Goal: Transaction & Acquisition: Subscribe to service/newsletter

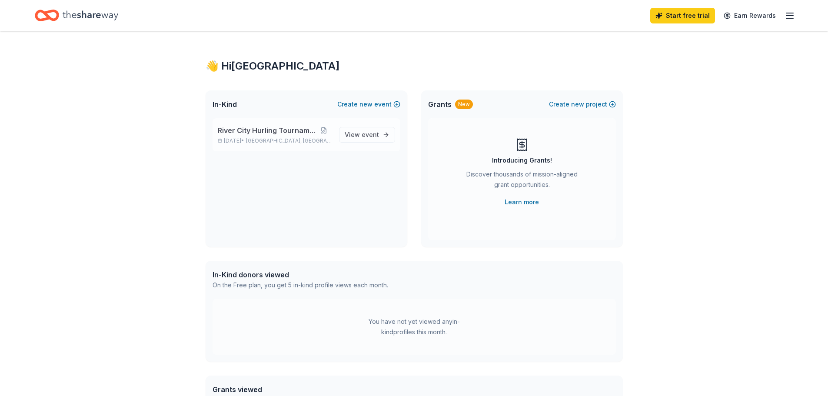
click at [307, 136] on div "River City Hurling Tournament Oct 18, 2025 • Richmond, VA" at bounding box center [275, 134] width 114 height 19
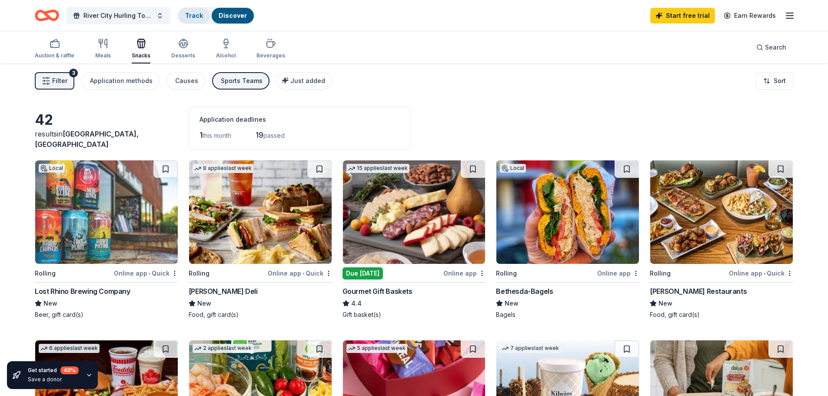
click at [199, 13] on link "Track" at bounding box center [194, 15] width 18 height 7
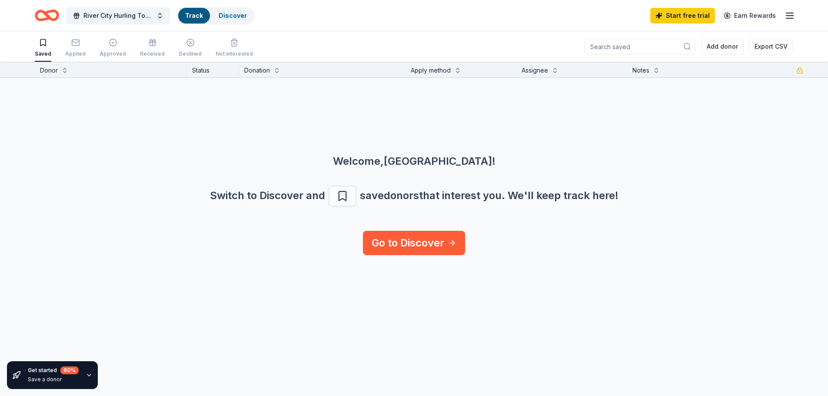
scroll to position [0, 0]
click at [198, 16] on link "Track" at bounding box center [194, 15] width 18 height 7
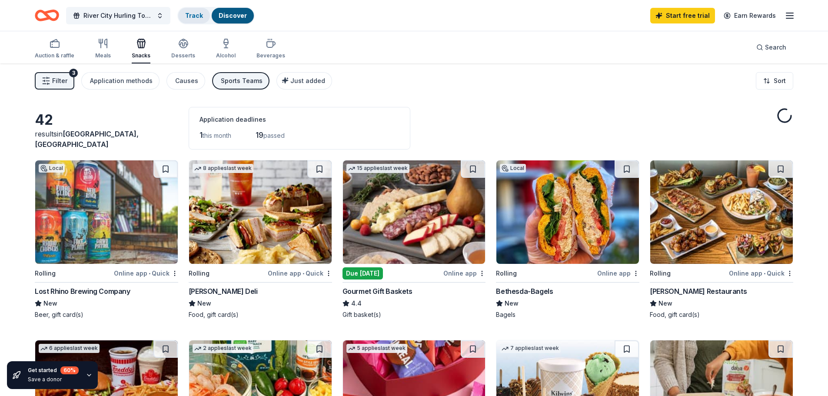
click at [198, 16] on link "Track" at bounding box center [194, 15] width 18 height 7
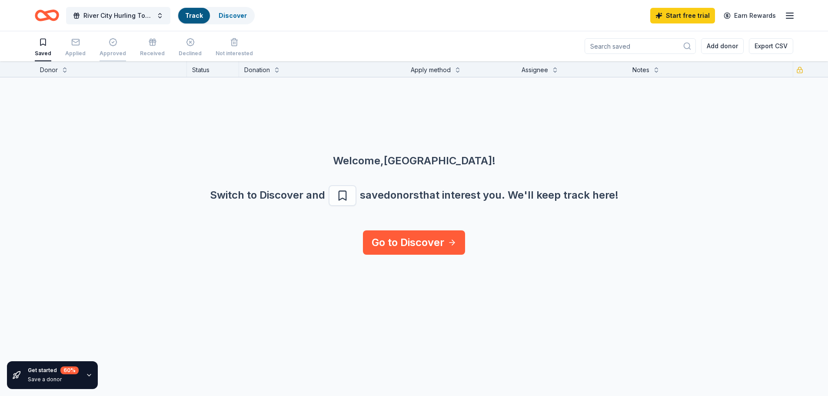
click at [114, 51] on div "Approved" at bounding box center [112, 53] width 27 height 7
click at [75, 48] on div "Applied" at bounding box center [75, 47] width 20 height 19
click at [46, 44] on icon "button" at bounding box center [43, 42] width 9 height 9
click at [232, 45] on div "button" at bounding box center [233, 42] width 37 height 9
click at [191, 48] on div "Declined" at bounding box center [190, 47] width 23 height 19
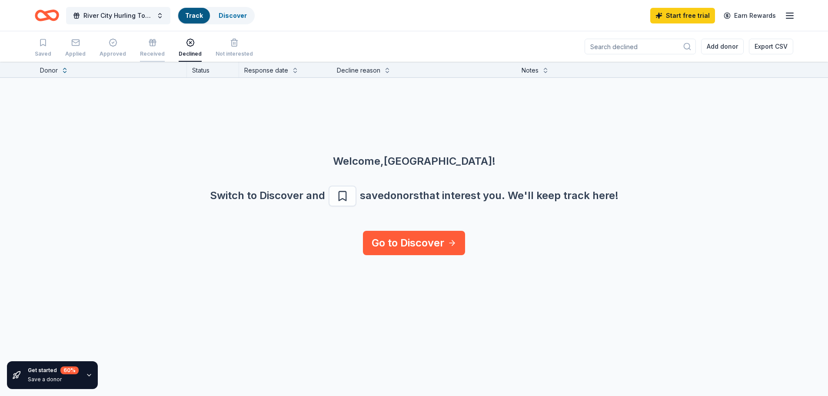
click at [149, 50] on div "Received" at bounding box center [152, 53] width 25 height 7
click at [128, 46] on div "Saved Applied Approved Received Declined Not interested" at bounding box center [144, 48] width 218 height 27
click at [118, 45] on div "button" at bounding box center [112, 42] width 27 height 9
click at [70, 53] on div "Applied" at bounding box center [75, 53] width 20 height 7
click at [51, 43] on div "Saved Applied Approved Received Declined Not interested" at bounding box center [144, 48] width 218 height 27
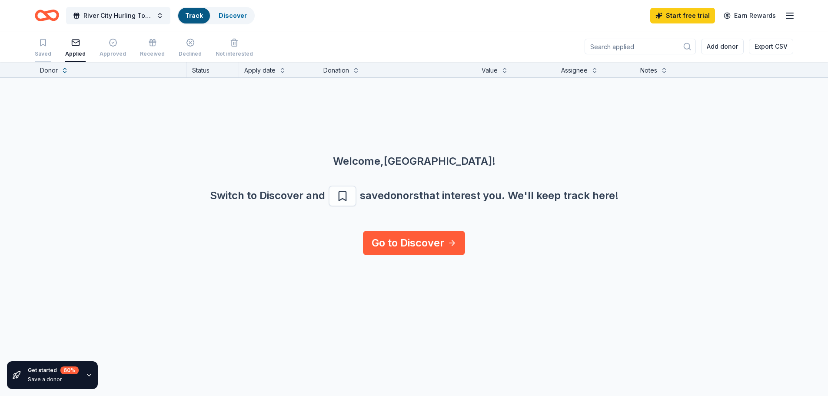
click at [46, 44] on icon "button" at bounding box center [43, 42] width 9 height 9
click at [50, 15] on icon "Home" at bounding box center [47, 15] width 24 height 20
click at [789, 17] on icon "button" at bounding box center [789, 15] width 10 height 10
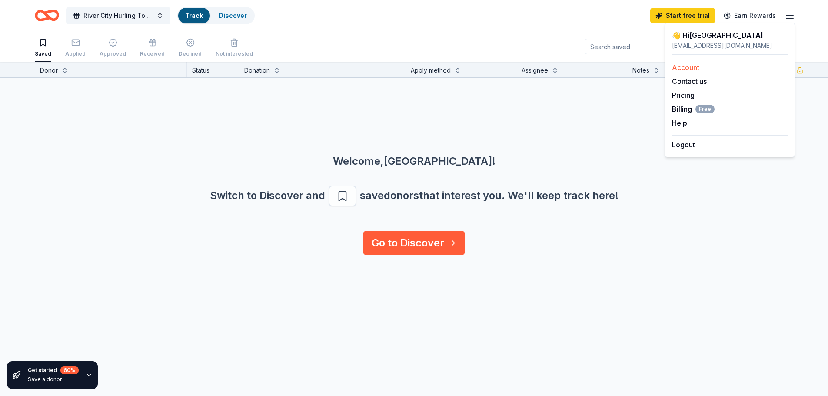
click at [686, 66] on link "Account" at bounding box center [685, 67] width 27 height 9
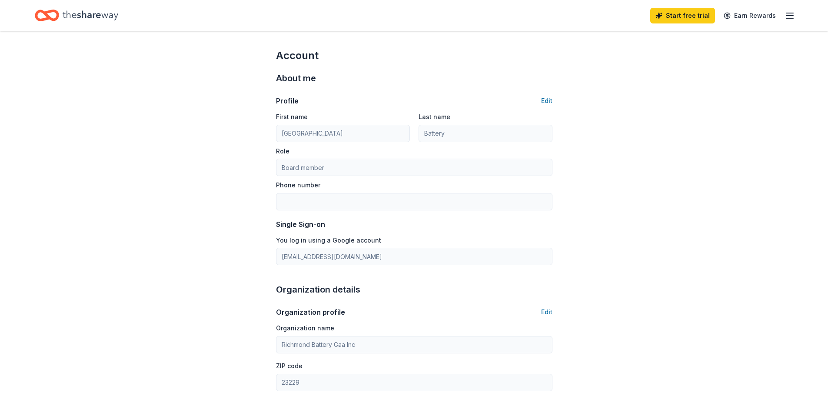
click at [85, 16] on icon "Home" at bounding box center [91, 16] width 56 height 18
click at [78, 19] on icon "Home" at bounding box center [91, 16] width 56 height 18
click at [43, 21] on icon "Home" at bounding box center [47, 15] width 24 height 20
click at [788, 14] on icon "button" at bounding box center [789, 15] width 10 height 10
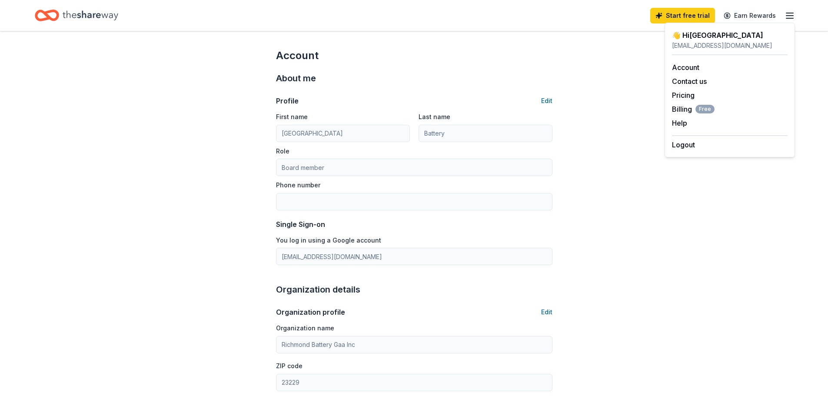
drag, startPoint x: 193, startPoint y: 50, endPoint x: 90, endPoint y: 5, distance: 112.4
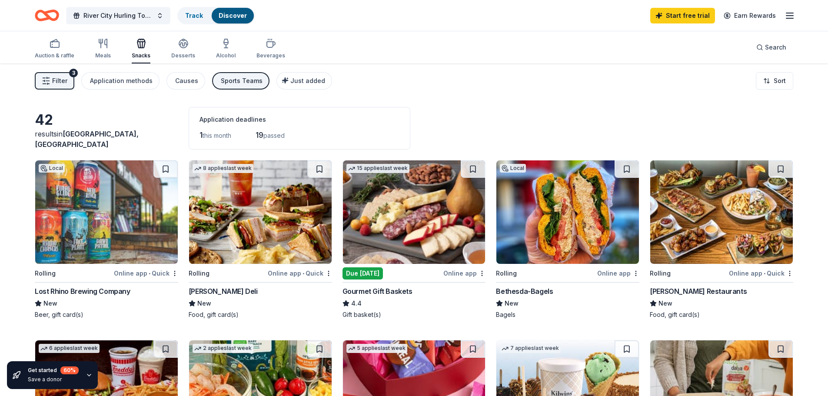
click at [49, 19] on icon "Home" at bounding box center [42, 15] width 13 height 9
click at [106, 18] on span "River City Hurling Tournament" at bounding box center [118, 15] width 70 height 10
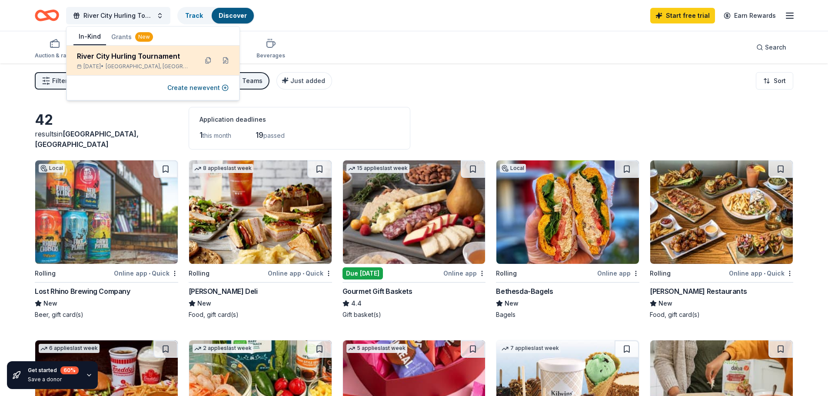
click at [153, 64] on span "[GEOGRAPHIC_DATA], [GEOGRAPHIC_DATA]" at bounding box center [148, 66] width 85 height 7
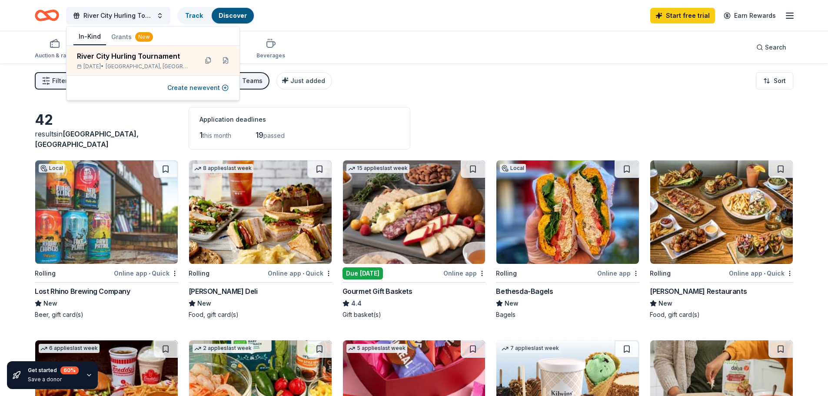
click at [118, 37] on button "Grants New" at bounding box center [132, 37] width 52 height 16
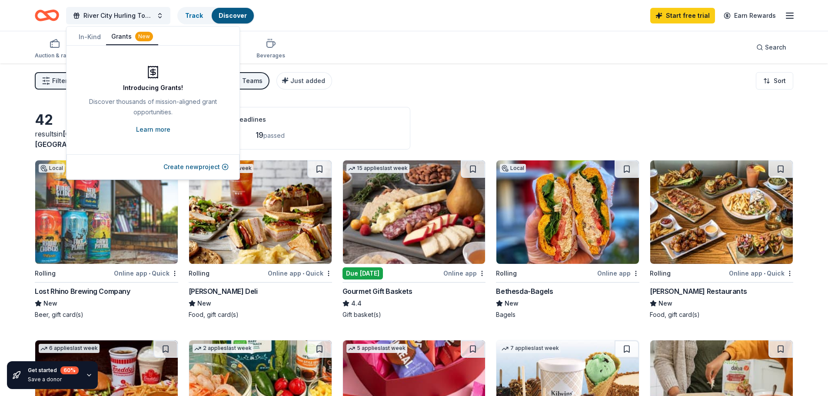
click at [156, 129] on link "Learn more" at bounding box center [153, 129] width 34 height 10
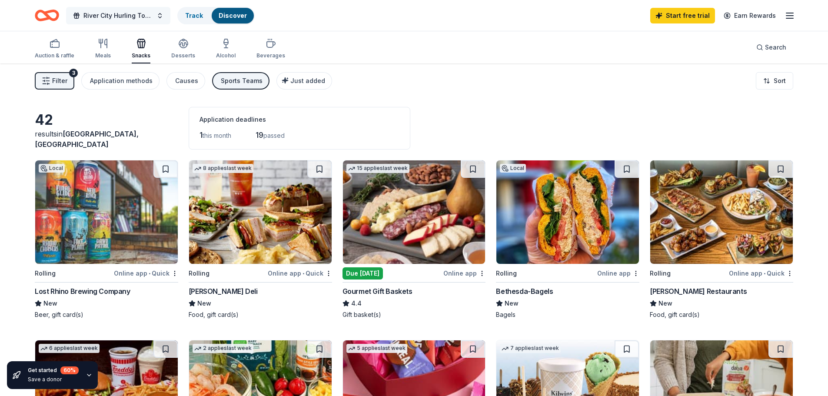
click at [128, 14] on span "River City Hurling Tournament" at bounding box center [118, 15] width 70 height 10
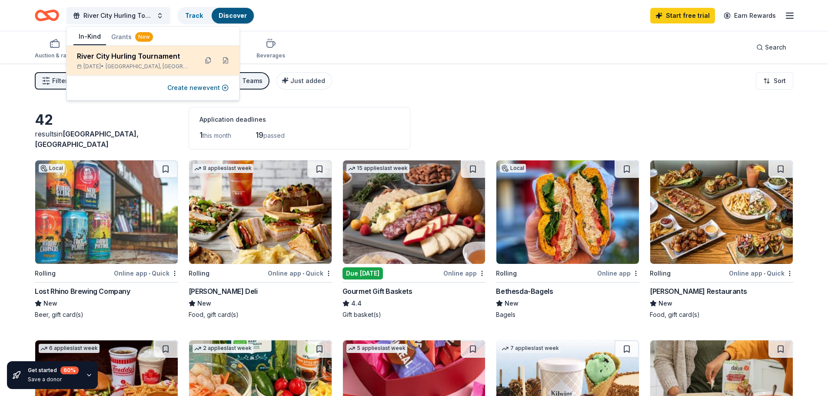
click at [115, 58] on div "River City Hurling Tournament" at bounding box center [134, 56] width 114 height 10
click at [222, 60] on button at bounding box center [226, 60] width 14 height 14
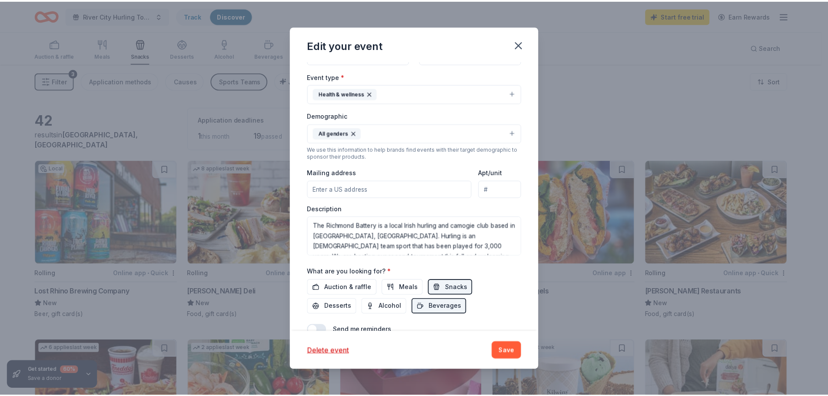
scroll to position [200, 0]
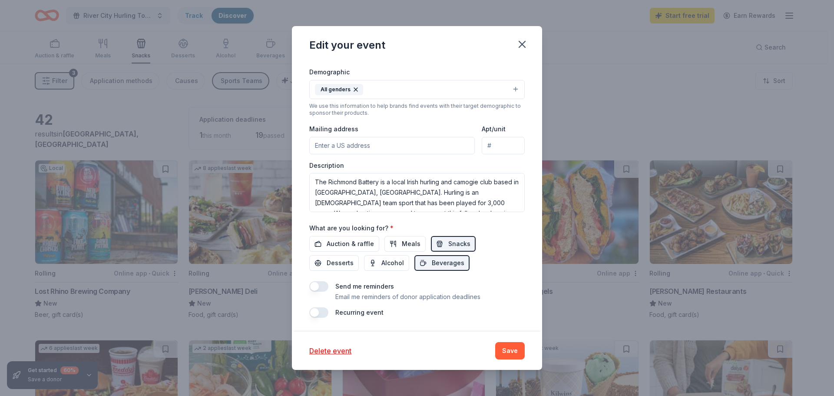
drag, startPoint x: 525, startPoint y: 40, endPoint x: 398, endPoint y: 51, distance: 127.8
click at [525, 41] on icon "button" at bounding box center [522, 44] width 12 height 12
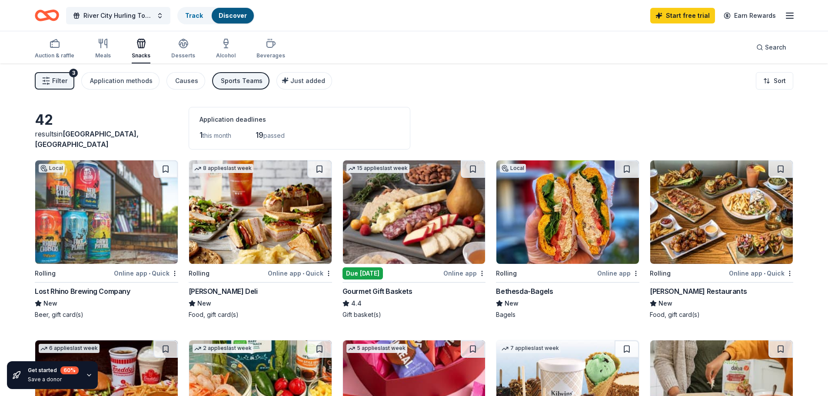
click at [53, 19] on icon "Home" at bounding box center [50, 15] width 13 height 9
click at [83, 17] on span "River City Hurling Tournament" at bounding box center [118, 15] width 70 height 10
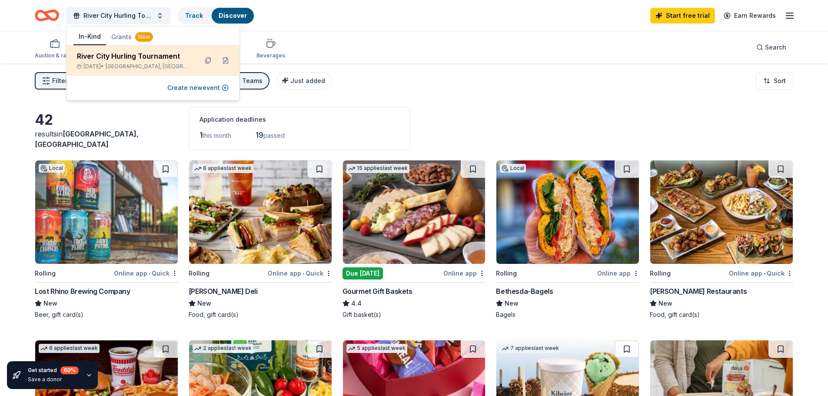
click at [135, 67] on span "[GEOGRAPHIC_DATA], [GEOGRAPHIC_DATA]" at bounding box center [148, 66] width 85 height 7
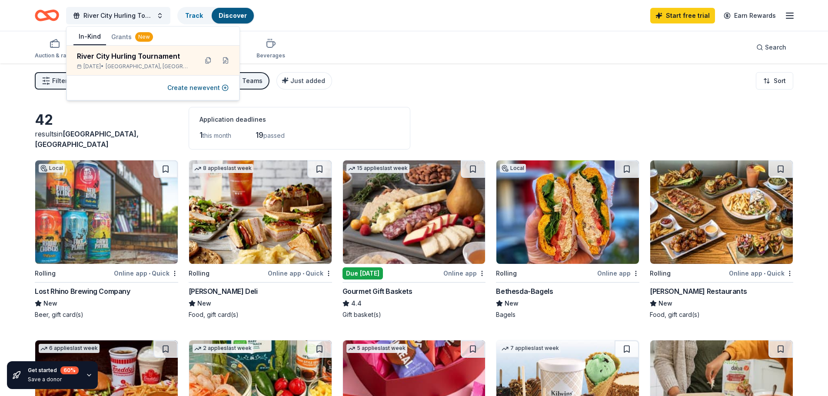
click at [32, 38] on div "Auction & raffle Meals Snacks Desserts Alcohol Beverages Search" at bounding box center [414, 47] width 828 height 32
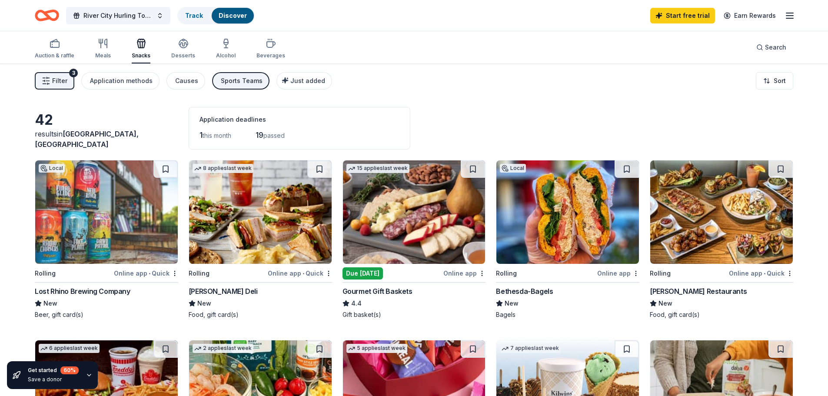
click at [44, 17] on icon "Home" at bounding box center [47, 15] width 24 height 20
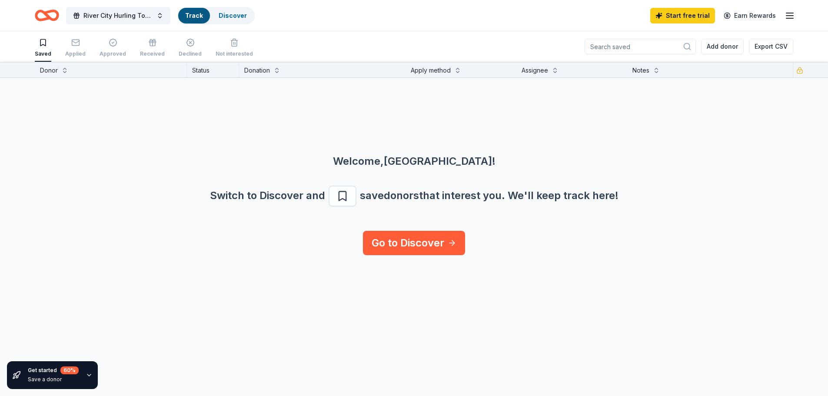
scroll to position [0, 0]
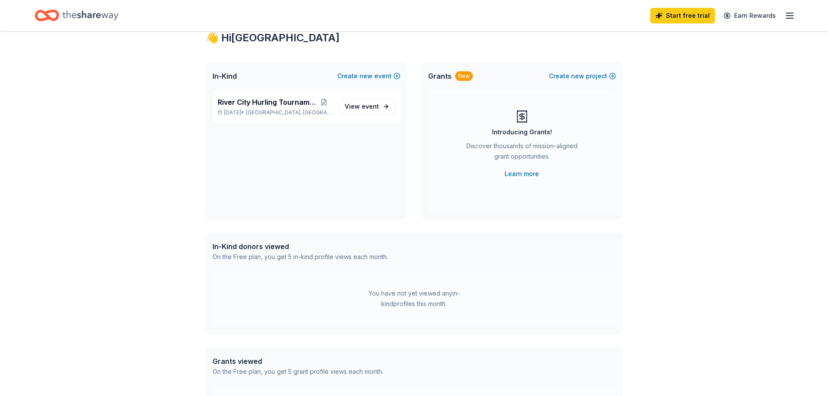
scroll to position [43, 0]
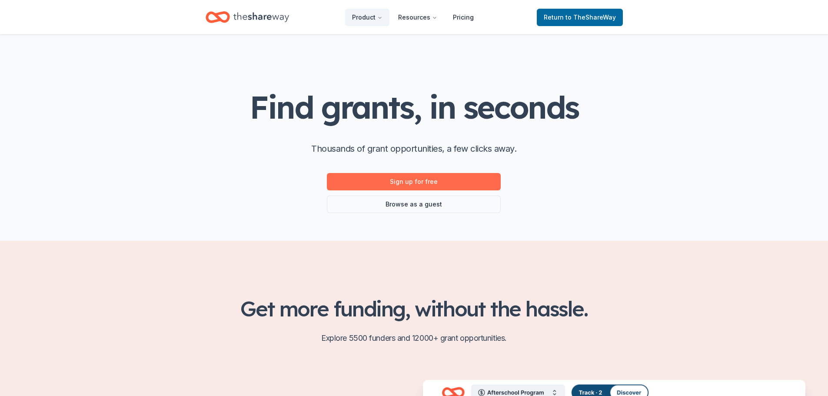
click at [418, 185] on link "Sign up for free" at bounding box center [414, 181] width 174 height 17
